Goal: Task Accomplishment & Management: Use online tool/utility

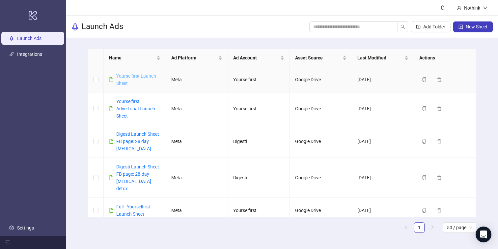
click at [137, 75] on link "Yourselfirst Launch Sheet" at bounding box center [136, 79] width 40 height 13
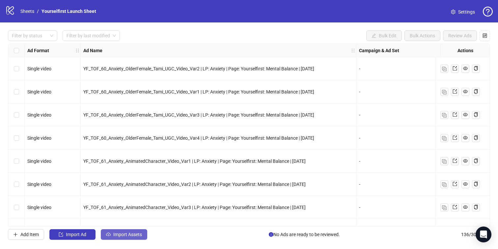
click at [135, 231] on span "Import Assets" at bounding box center [127, 233] width 29 height 5
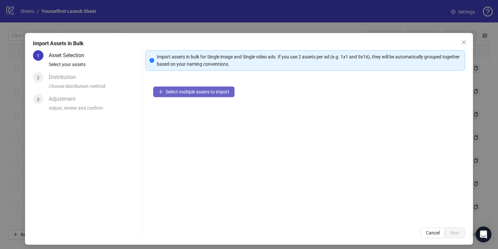
click at [197, 93] on span "Select multiple assets to import" at bounding box center [198, 91] width 64 height 5
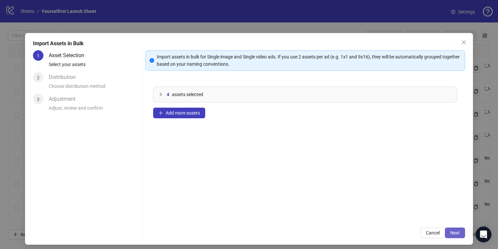
click at [454, 233] on span "Next" at bounding box center [456, 232] width 10 height 5
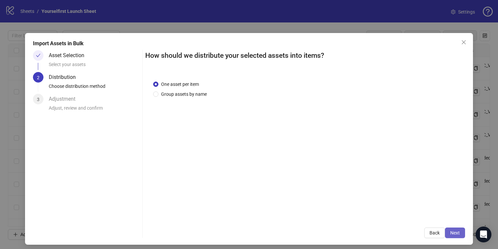
click at [456, 229] on button "Next" at bounding box center [455, 232] width 20 height 11
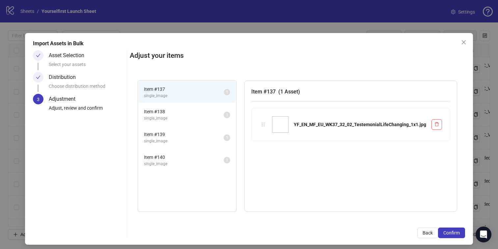
click at [456, 229] on button "Confirm" at bounding box center [451, 232] width 27 height 11
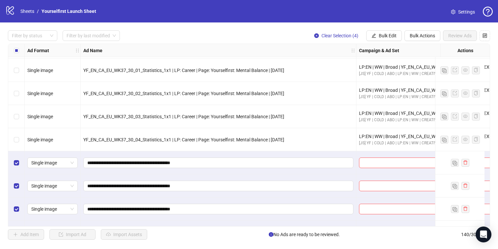
scroll to position [3065, 0]
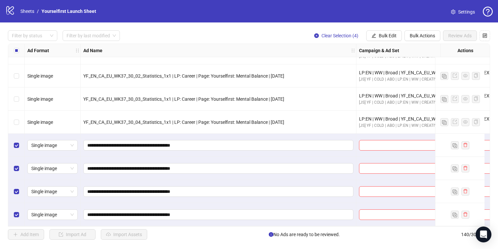
click at [388, 30] on div "Filter by status Filter by last modified Clear Selection (4) Bulk Edit Bulk Act…" at bounding box center [249, 134] width 498 height 225
click at [388, 33] on span "Bulk Edit" at bounding box center [388, 35] width 18 height 5
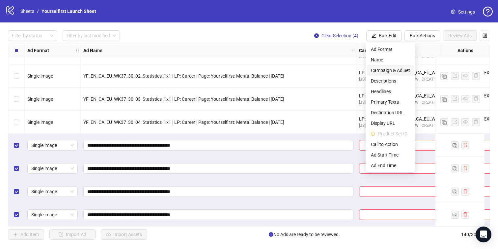
click at [381, 70] on span "Campaign & Ad Set" at bounding box center [390, 70] width 39 height 7
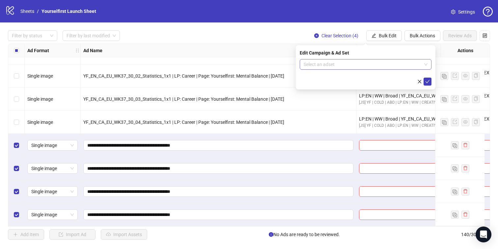
click at [342, 66] on input "search" at bounding box center [363, 64] width 118 height 10
paste input "**********"
type input "**********"
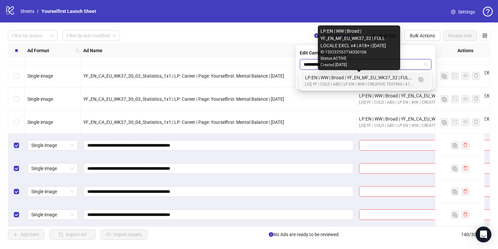
click at [347, 81] on div "LP:EN | WW | Broad | YF_EN_MF_EU_WK37_32 | FULL LOCALE EXCL v4 | A18+ | [DATE]" at bounding box center [359, 77] width 108 height 7
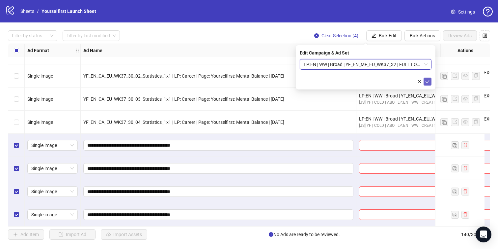
click at [428, 82] on icon "check" at bounding box center [428, 81] width 5 height 5
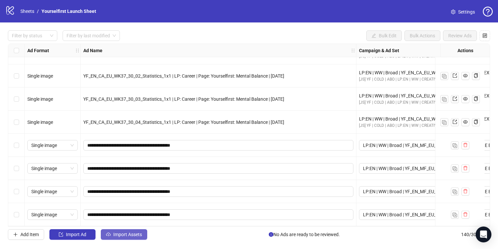
click at [122, 234] on span "Import Assets" at bounding box center [127, 233] width 29 height 5
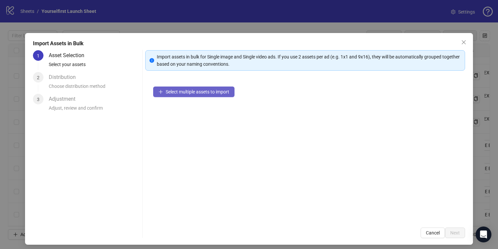
click at [202, 91] on span "Select multiple assets to import" at bounding box center [198, 91] width 64 height 5
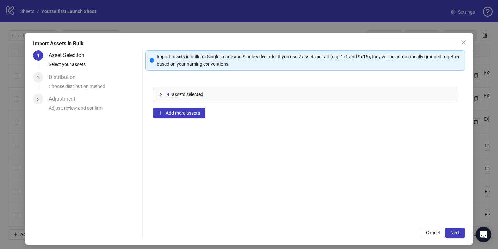
click at [456, 226] on div "Import assets in bulk for Single image and Single video ads. If you use 2 asset…" at bounding box center [305, 144] width 320 height 188
click at [456, 231] on span "Next" at bounding box center [456, 232] width 10 height 5
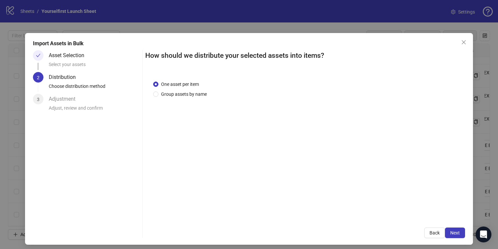
click at [456, 231] on span "Next" at bounding box center [456, 232] width 10 height 5
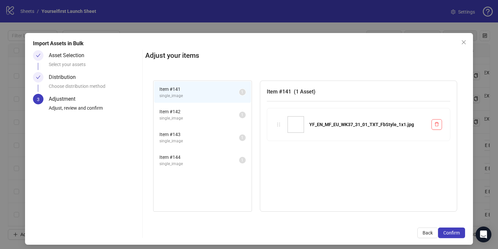
click at [456, 231] on span "Confirm" at bounding box center [452, 232] width 16 height 5
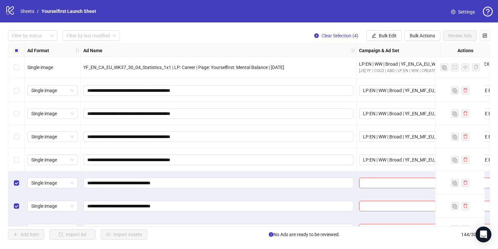
scroll to position [3157, 0]
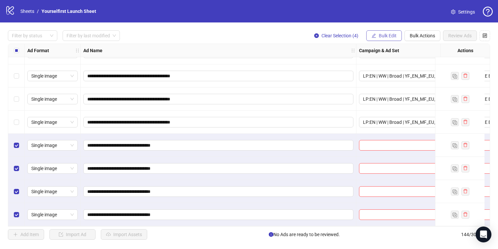
click at [383, 33] on span "Bulk Edit" at bounding box center [388, 35] width 18 height 5
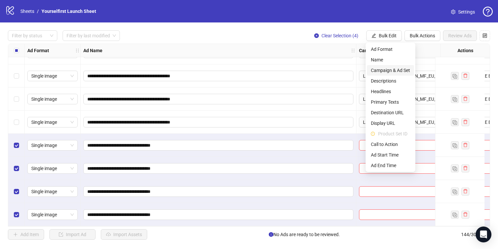
click at [389, 72] on span "Campaign & Ad Set" at bounding box center [390, 70] width 39 height 7
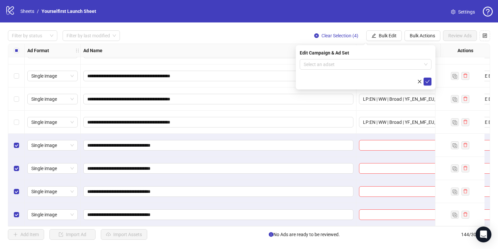
click at [358, 70] on form "Select an adset" at bounding box center [366, 72] width 132 height 26
click at [351, 68] on input "search" at bounding box center [363, 64] width 118 height 10
paste input "**********"
type input "**********"
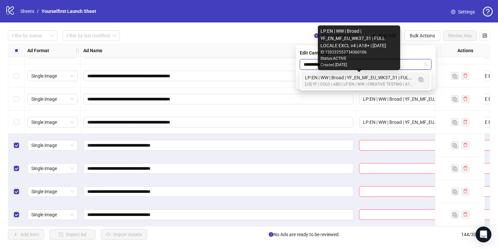
click at [339, 77] on div "LP:EN | WW | Broad | YF_EN_MF_EU_WK37_31 | FULL LOCALE EXCL v4 | A18+ | [DATE]" at bounding box center [359, 77] width 108 height 7
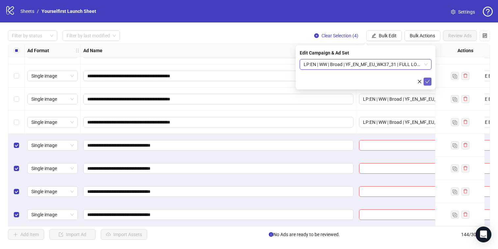
click at [429, 79] on icon "check" at bounding box center [428, 81] width 5 height 5
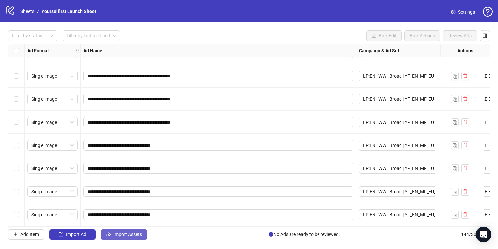
click at [134, 233] on span "Import Assets" at bounding box center [127, 233] width 29 height 5
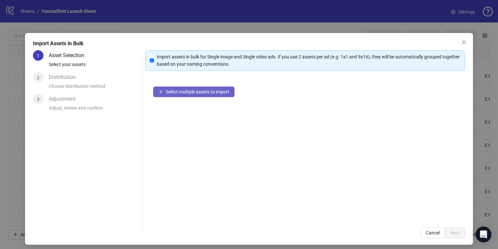
click at [198, 91] on span "Select multiple assets to import" at bounding box center [198, 91] width 64 height 5
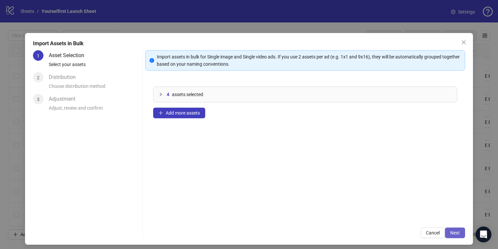
click at [457, 229] on button "Next" at bounding box center [455, 232] width 20 height 11
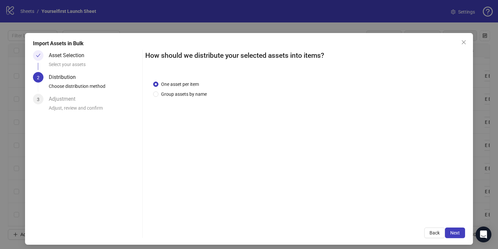
click at [457, 229] on button "Next" at bounding box center [455, 232] width 20 height 11
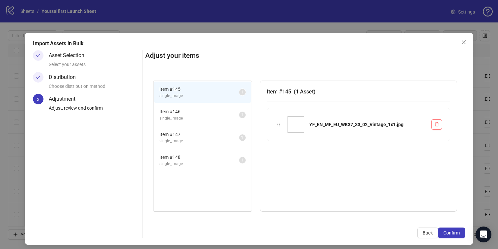
click at [457, 229] on button "Confirm" at bounding box center [451, 232] width 27 height 11
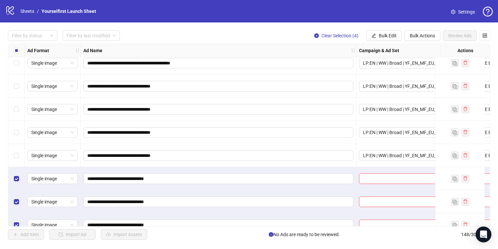
scroll to position [3249, 0]
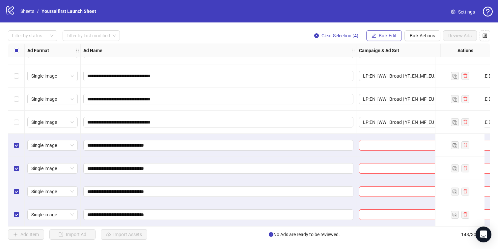
click at [380, 41] on button "Bulk Edit" at bounding box center [385, 35] width 36 height 11
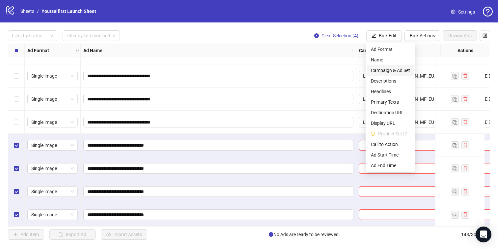
click at [385, 71] on span "Campaign & Ad Set" at bounding box center [390, 70] width 39 height 7
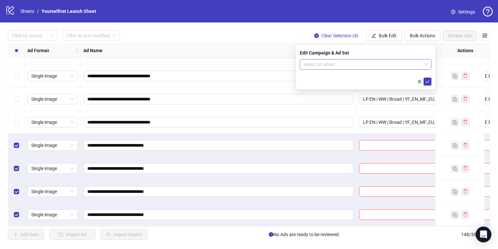
click at [355, 65] on input "search" at bounding box center [363, 64] width 118 height 10
paste input "**********"
type input "**********"
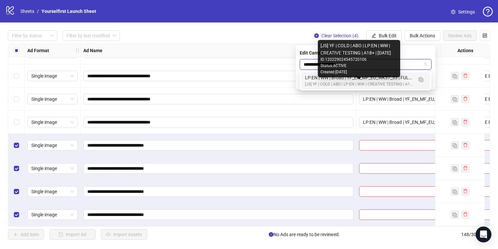
click at [340, 81] on div "[JS] YF | COLD | ABO | LP:EN | WW | CREATIVE TESTING | A18+ | [DATE]" at bounding box center [359, 84] width 108 height 6
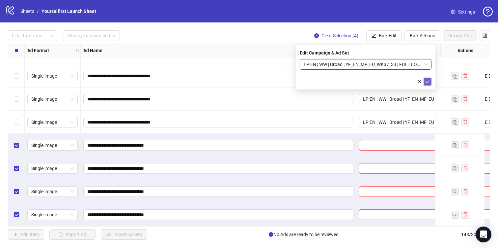
click at [429, 80] on icon "check" at bounding box center [428, 81] width 5 height 5
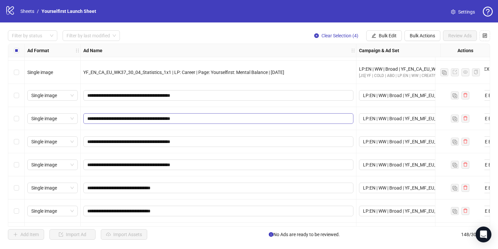
scroll to position [3095, 0]
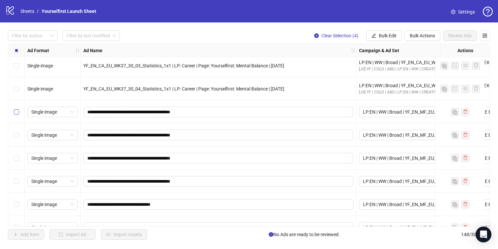
click at [17, 108] on label "Select row 137" at bounding box center [16, 111] width 5 height 7
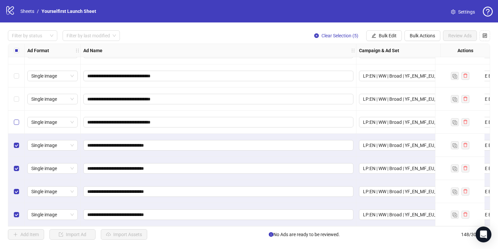
scroll to position [3239, 0]
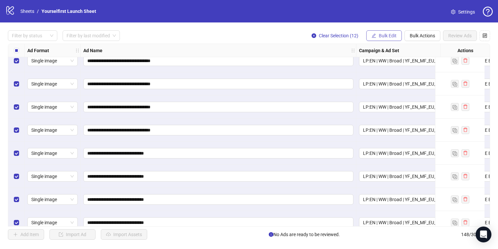
click at [386, 36] on span "Bulk Edit" at bounding box center [388, 35] width 18 height 5
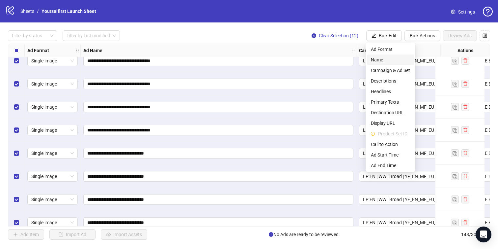
click at [383, 58] on span "Name" at bounding box center [390, 59] width 39 height 7
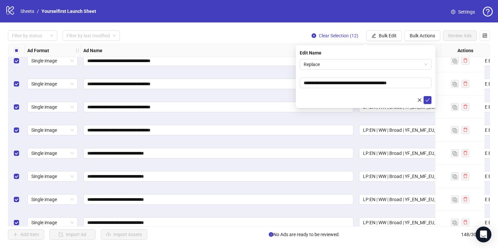
click at [341, 56] on div "Edit Name" at bounding box center [366, 52] width 132 height 7
click at [340, 61] on span "Replace" at bounding box center [366, 64] width 124 height 10
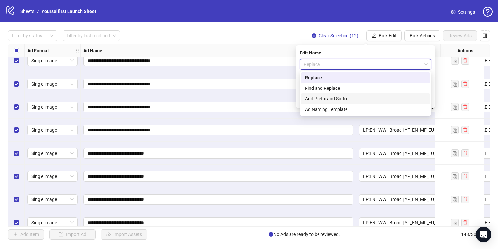
click at [338, 100] on div "Add Prefix and Suffix" at bounding box center [365, 98] width 121 height 7
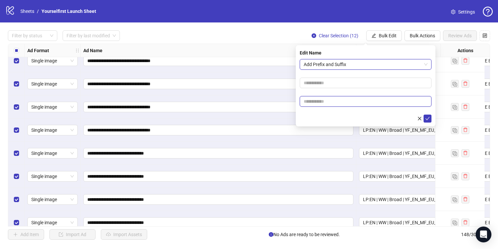
click at [333, 102] on input "text" at bounding box center [366, 101] width 132 height 11
paste input "**********"
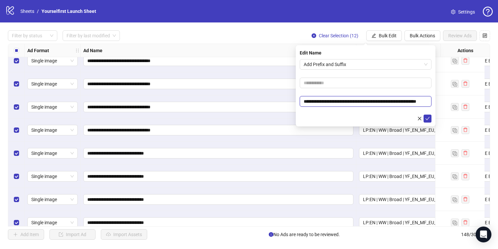
scroll to position [0, 16]
type input "**********"
click at [428, 118] on icon "check" at bounding box center [428, 118] width 5 height 5
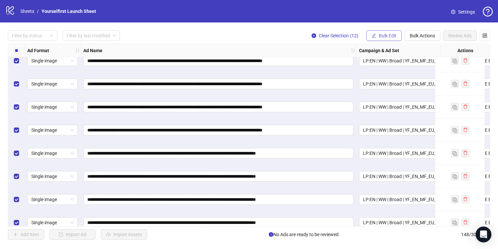
click at [391, 36] on span "Bulk Edit" at bounding box center [388, 35] width 18 height 5
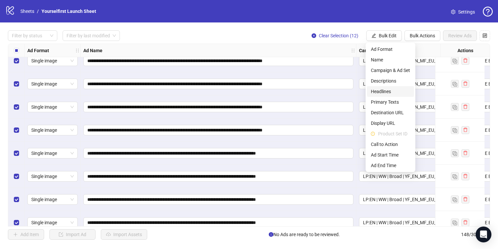
click at [383, 91] on span "Headlines" at bounding box center [390, 91] width 39 height 7
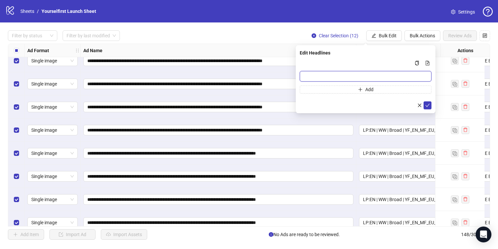
click at [322, 75] on input "Multi-input container - paste or copy values" at bounding box center [366, 76] width 132 height 11
paste input "**********"
type input "**********"
click at [427, 105] on icon "check" at bounding box center [428, 105] width 5 height 5
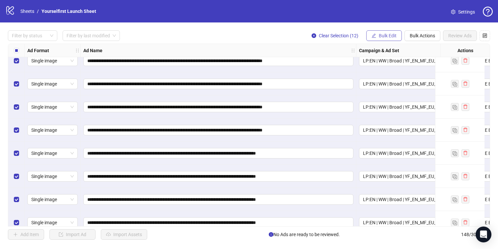
click at [388, 35] on span "Bulk Edit" at bounding box center [388, 35] width 18 height 5
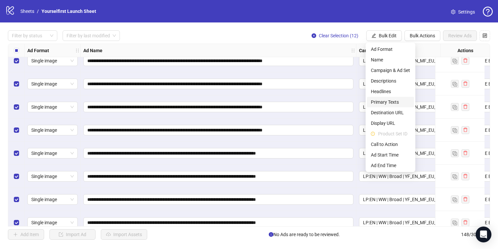
click at [380, 103] on span "Primary Texts" at bounding box center [390, 101] width 39 height 7
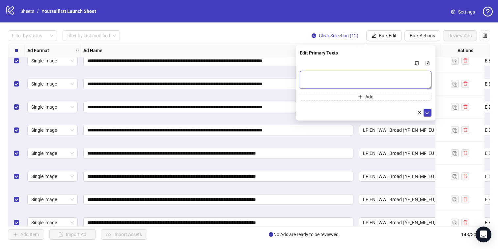
click at [349, 85] on textarea "Multi-text input container - paste or copy values" at bounding box center [366, 80] width 132 height 18
paste textarea "**********"
type textarea "**********"
click at [429, 112] on icon "check" at bounding box center [428, 112] width 4 height 3
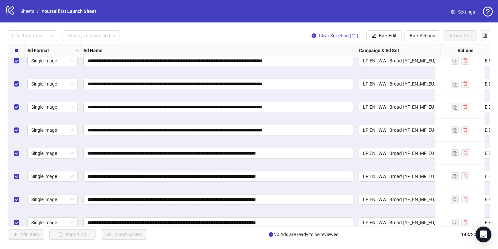
click at [389, 41] on div "**********" at bounding box center [249, 134] width 498 height 225
click at [387, 39] on button "Bulk Edit" at bounding box center [385, 35] width 36 height 11
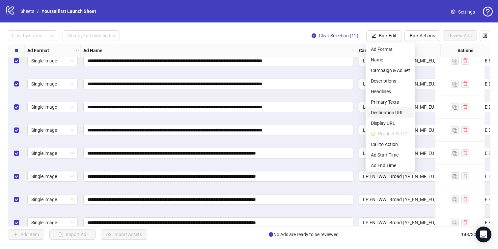
click at [386, 113] on span "Destination URL" at bounding box center [390, 112] width 39 height 7
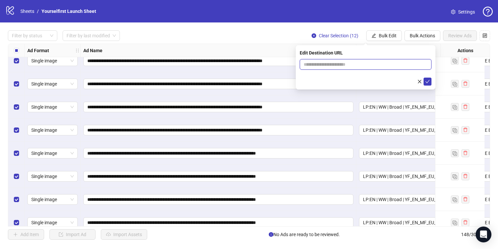
click at [332, 64] on input "text" at bounding box center [363, 64] width 119 height 7
paste input "**********"
type input "**********"
click at [427, 81] on icon "check" at bounding box center [428, 81] width 5 height 5
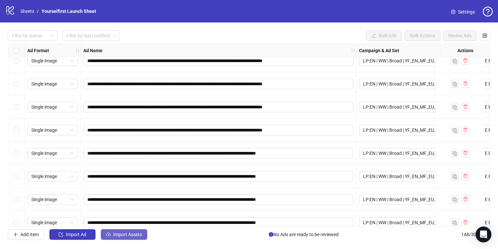
click at [120, 234] on span "Import Assets" at bounding box center [127, 233] width 29 height 5
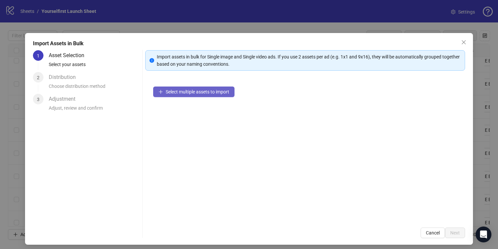
click at [203, 90] on span "Select multiple assets to import" at bounding box center [198, 91] width 64 height 5
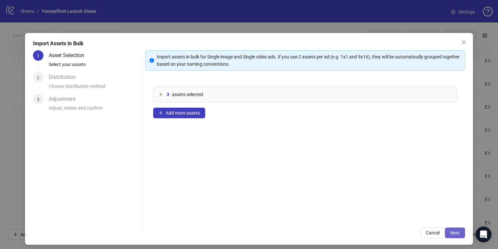
click at [457, 234] on span "Next" at bounding box center [456, 232] width 10 height 5
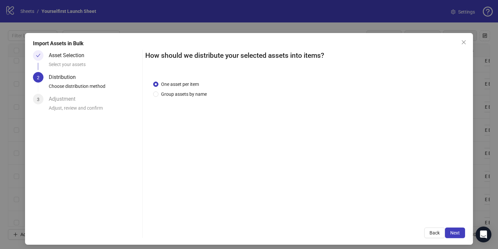
click at [457, 234] on span "Next" at bounding box center [456, 232] width 10 height 5
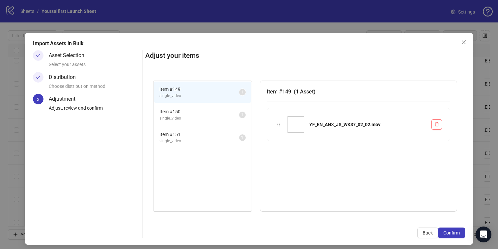
click at [457, 234] on span "Confirm" at bounding box center [452, 232] width 16 height 5
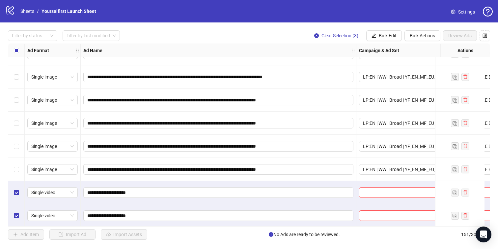
scroll to position [3319, 0]
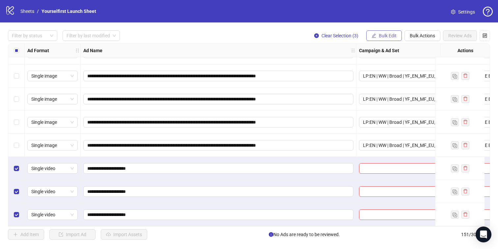
click at [389, 41] on button "Bulk Edit" at bounding box center [385, 35] width 36 height 11
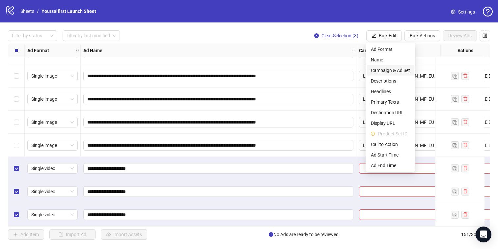
click at [388, 69] on span "Campaign & Ad Set" at bounding box center [390, 70] width 39 height 7
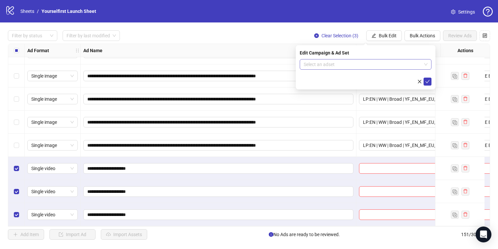
click at [343, 62] on input "search" at bounding box center [363, 64] width 118 height 10
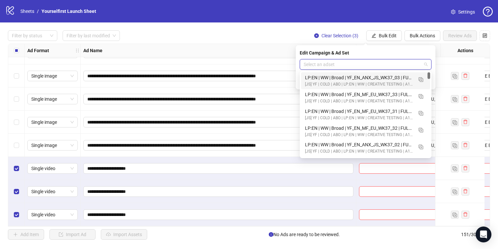
paste input "**********"
type input "**********"
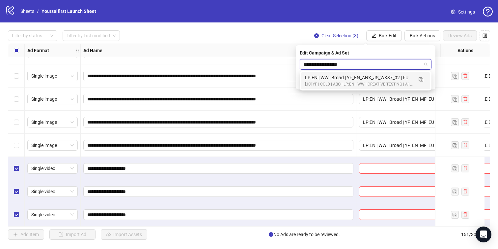
click at [347, 81] on div "[JS] YF | COLD | ABO | LP:EN | WW | CREATIVE TESTING | A18+ | [DATE]" at bounding box center [359, 84] width 108 height 6
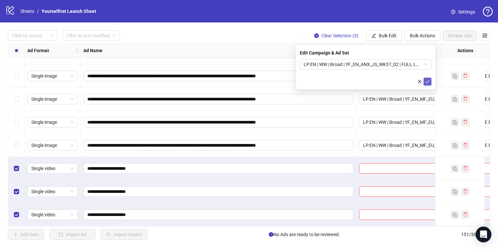
click at [429, 80] on icon "check" at bounding box center [428, 81] width 5 height 5
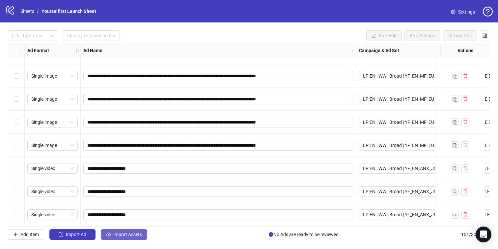
click at [138, 237] on button "Import Assets" at bounding box center [124, 234] width 46 height 11
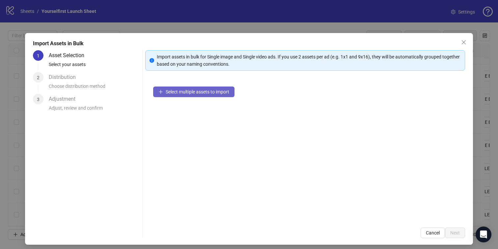
click at [209, 88] on button "Select multiple assets to import" at bounding box center [193, 91] width 81 height 11
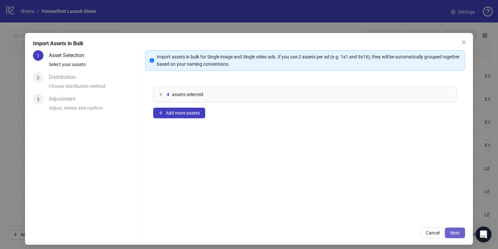
click at [454, 228] on button "Next" at bounding box center [455, 232] width 20 height 11
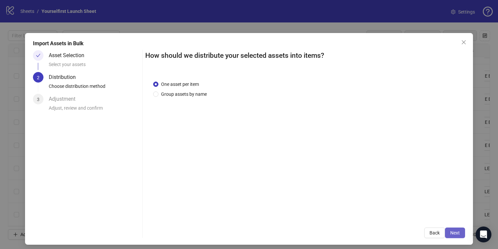
click at [459, 230] on span "Next" at bounding box center [456, 232] width 10 height 5
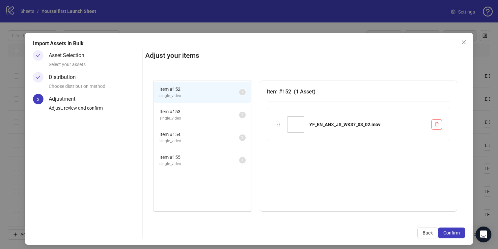
click at [459, 230] on span "Confirm" at bounding box center [452, 232] width 16 height 5
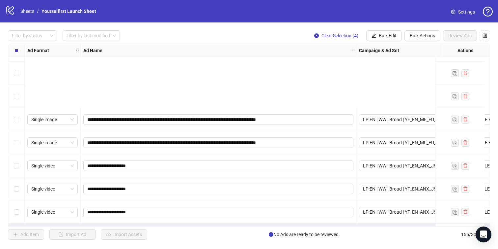
scroll to position [3411, 0]
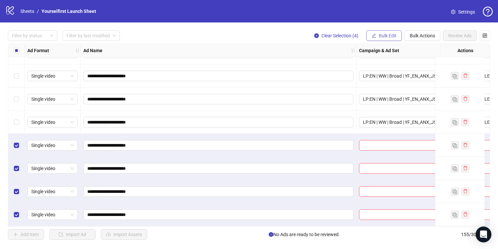
click at [385, 34] on span "Bulk Edit" at bounding box center [388, 35] width 18 height 5
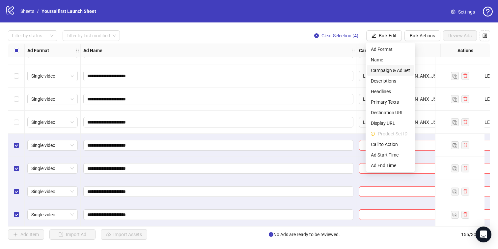
click at [392, 66] on li "Campaign & Ad Set" at bounding box center [390, 70] width 47 height 11
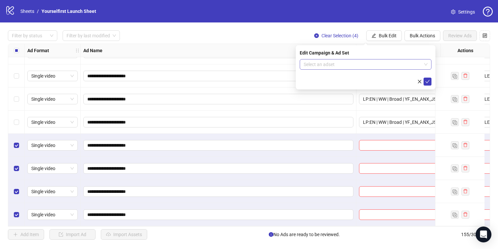
click at [358, 61] on input "search" at bounding box center [363, 64] width 118 height 10
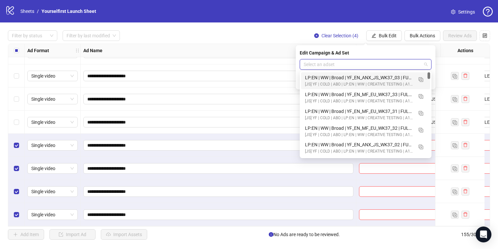
paste input "**********"
type input "**********"
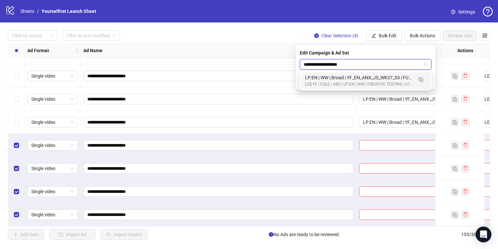
click at [352, 76] on div "LP:EN | WW | Broad | YF_EN_ANX_JS_WK37_03 | FULL LOCALE EXCL v4 | A18+ | [DATE]" at bounding box center [359, 77] width 108 height 7
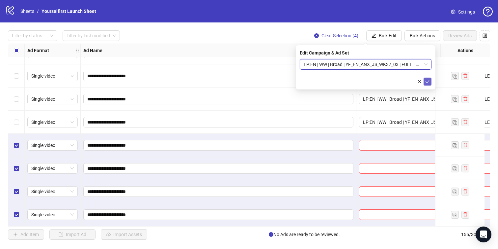
click at [428, 80] on icon "check" at bounding box center [428, 81] width 5 height 5
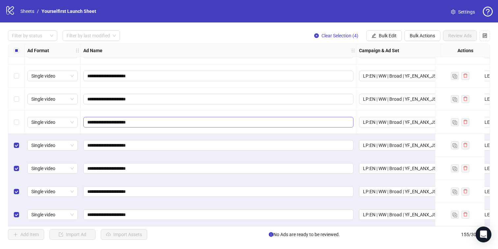
scroll to position [3384, 0]
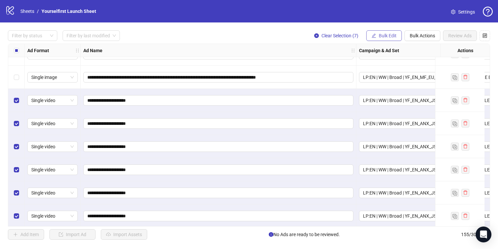
click at [388, 32] on button "Bulk Edit" at bounding box center [385, 35] width 36 height 11
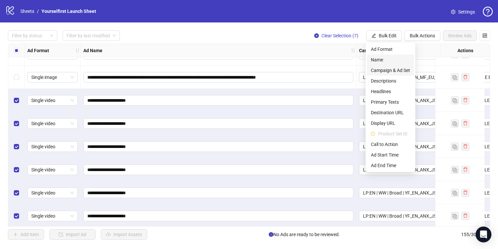
click at [384, 61] on span "Name" at bounding box center [390, 59] width 39 height 7
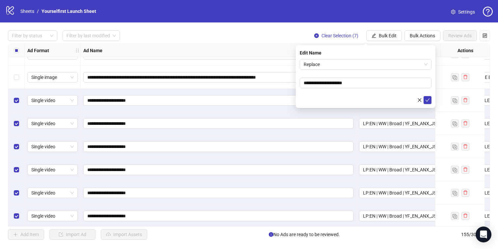
click at [350, 69] on span "Replace" at bounding box center [366, 64] width 124 height 10
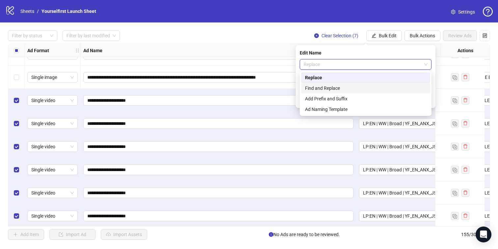
click at [336, 95] on div "Add Prefix and Suffix" at bounding box center [365, 98] width 121 height 7
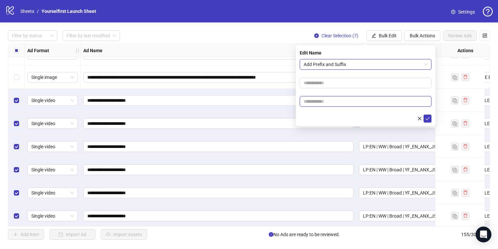
click at [346, 99] on input "text" at bounding box center [366, 101] width 132 height 11
paste input "**********"
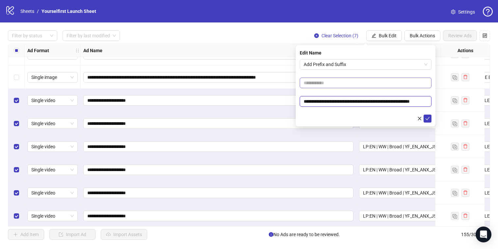
scroll to position [0, 2]
type input "**********"
click at [426, 114] on button "submit" at bounding box center [428, 118] width 8 height 8
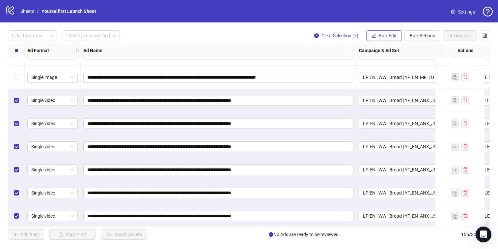
click at [387, 34] on span "Bulk Edit" at bounding box center [388, 35] width 18 height 5
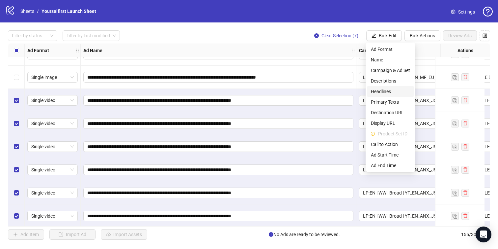
click at [380, 90] on span "Headlines" at bounding box center [390, 91] width 39 height 7
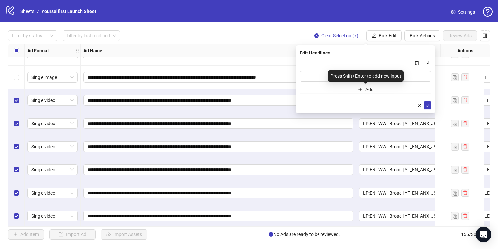
click at [336, 78] on div "Press Shift+Enter to add new input" at bounding box center [366, 75] width 76 height 11
click at [320, 75] on input "Multi-input container - paste or copy values" at bounding box center [366, 76] width 132 height 11
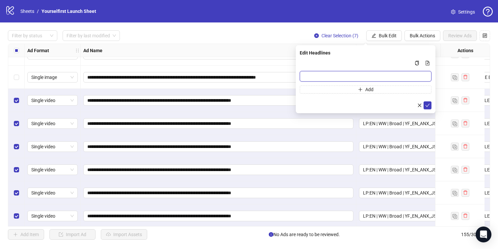
paste input "**********"
type input "**********"
click at [427, 104] on icon "check" at bounding box center [428, 105] width 5 height 5
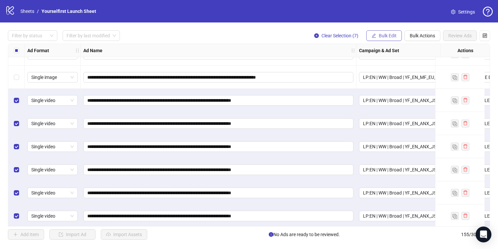
click at [385, 34] on span "Bulk Edit" at bounding box center [388, 35] width 18 height 5
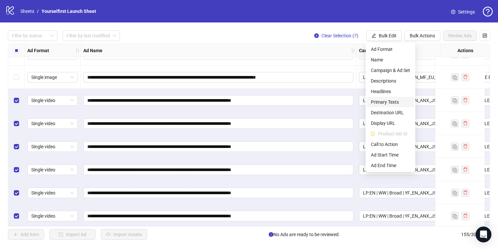
click at [379, 100] on span "Primary Texts" at bounding box center [390, 101] width 39 height 7
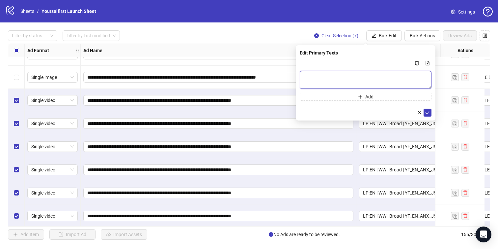
click at [332, 79] on textarea "Multi-text input container - paste or copy values" at bounding box center [366, 80] width 132 height 18
paste textarea "**********"
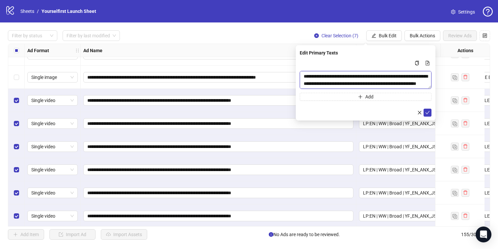
scroll to position [19, 0]
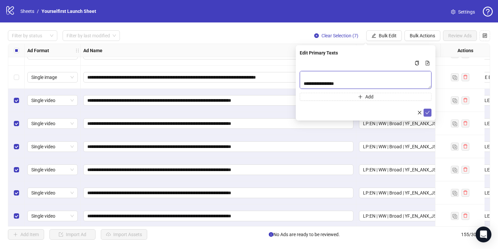
type textarea "**********"
click at [429, 112] on icon "check" at bounding box center [428, 112] width 5 height 5
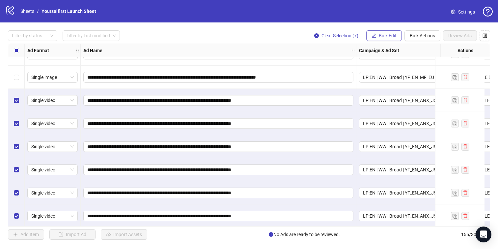
click at [392, 39] on button "Bulk Edit" at bounding box center [385, 35] width 36 height 11
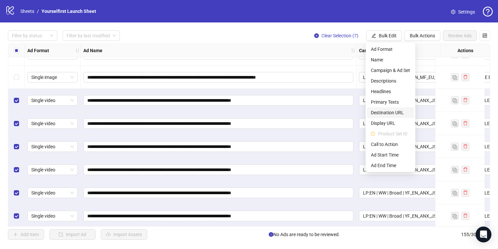
click at [385, 114] on span "Destination URL" at bounding box center [390, 112] width 39 height 7
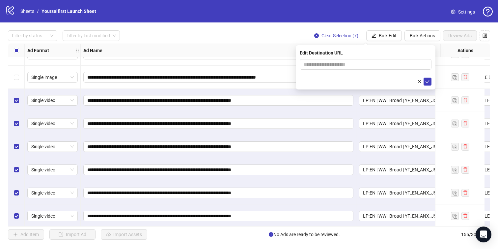
click at [337, 70] on form at bounding box center [366, 72] width 132 height 26
click at [337, 68] on span at bounding box center [366, 64] width 132 height 11
paste input "**********"
type input "**********"
click at [431, 83] on button "submit" at bounding box center [428, 81] width 8 height 8
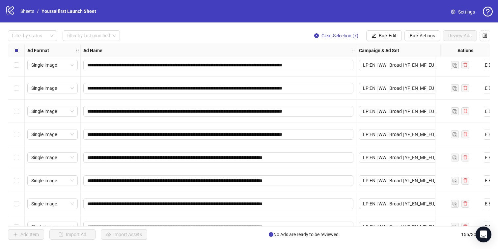
scroll to position [3031, 0]
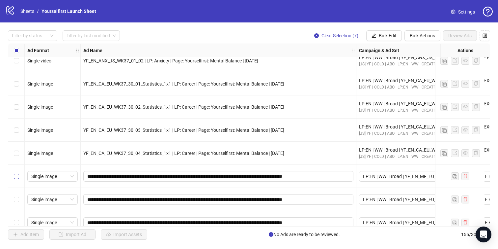
click at [18, 172] on label "Select row 137" at bounding box center [16, 175] width 5 height 7
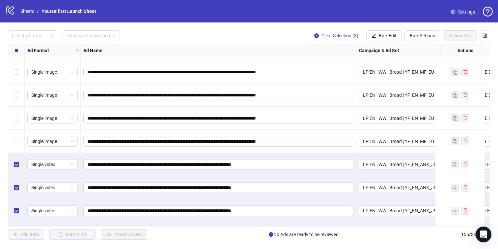
scroll to position [3320, 0]
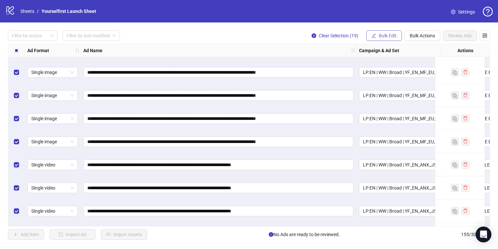
click at [378, 31] on button "Bulk Edit" at bounding box center [385, 35] width 36 height 11
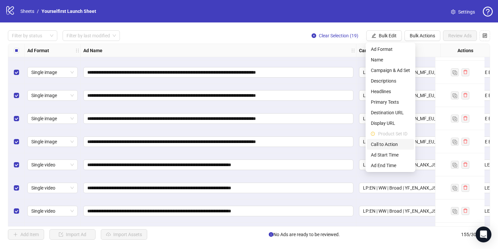
click at [392, 142] on span "Call to Action" at bounding box center [390, 143] width 39 height 7
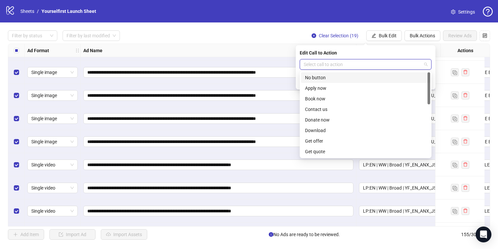
click at [341, 62] on input "search" at bounding box center [363, 64] width 118 height 10
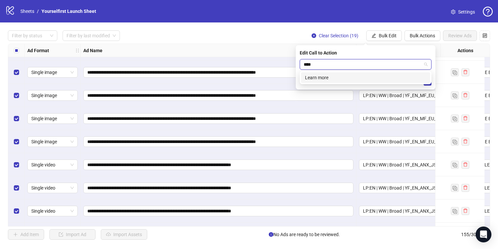
type input "*****"
click at [336, 73] on div "Learn more" at bounding box center [365, 77] width 129 height 11
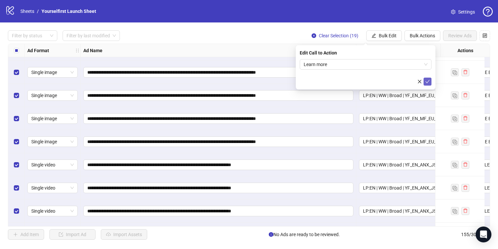
click at [428, 81] on icon "check" at bounding box center [428, 81] width 4 height 3
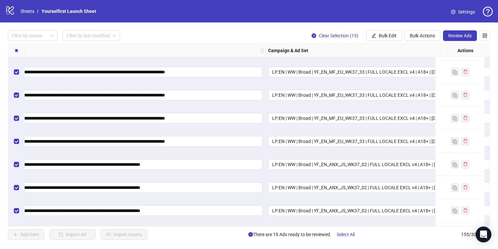
scroll to position [3320, 0]
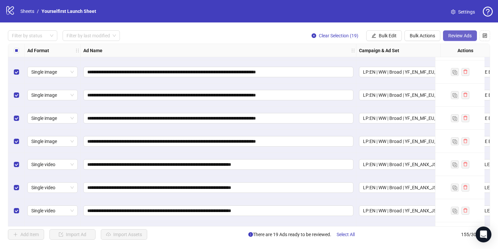
click at [455, 35] on span "Review Ads" at bounding box center [460, 35] width 23 height 5
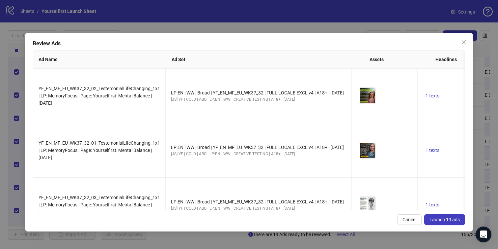
click at [443, 220] on span "Launch 19 ads" at bounding box center [445, 219] width 30 height 5
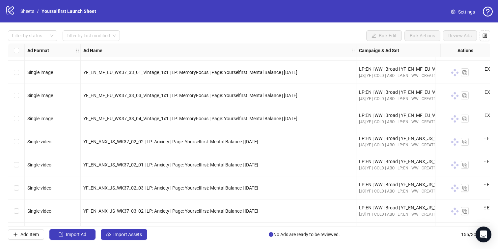
scroll to position [3347, 0]
